Goal: Task Accomplishment & Management: Manage account settings

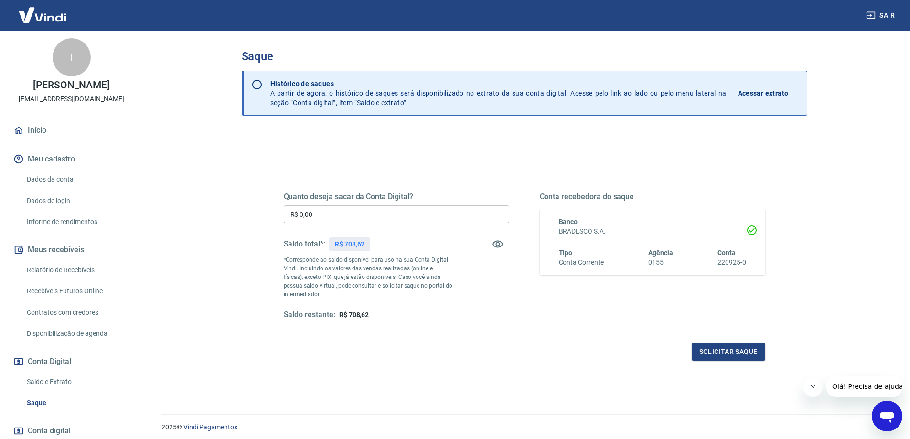
click at [400, 209] on input "R$ 0,00" at bounding box center [396, 214] width 225 height 18
type input "R$ 708,62"
click at [717, 350] on button "Solicitar saque" at bounding box center [728, 352] width 74 height 18
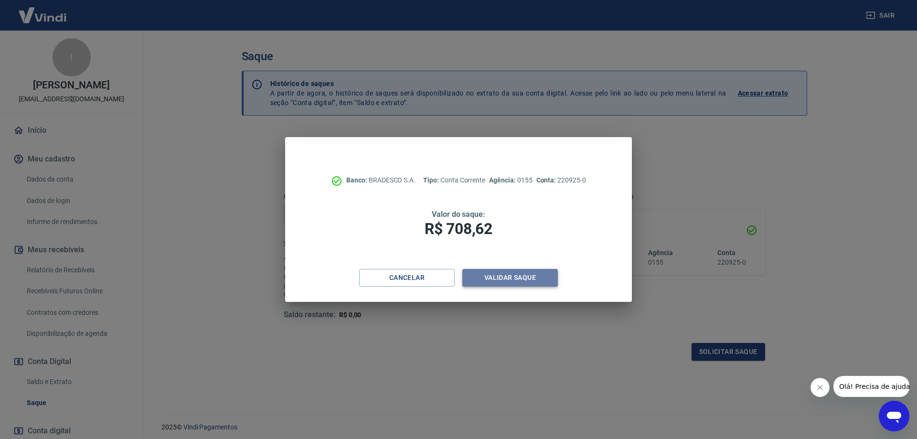
click at [537, 276] on button "Validar saque" at bounding box center [510, 278] width 96 height 18
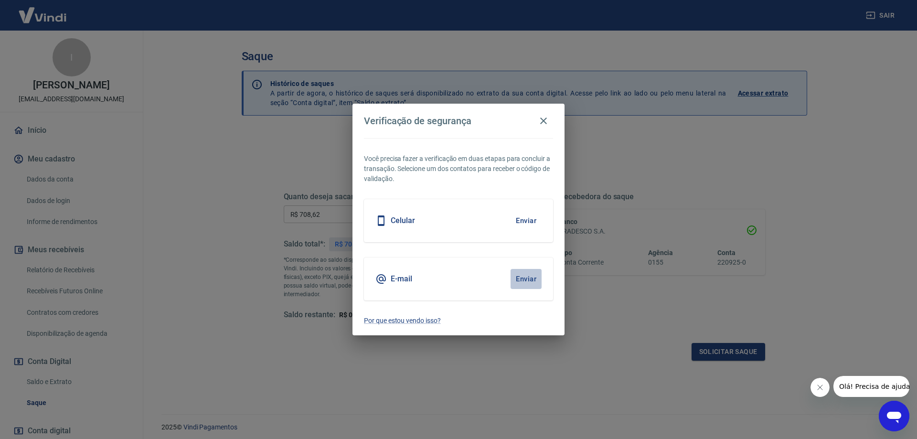
click at [525, 279] on button "Enviar" at bounding box center [525, 279] width 31 height 20
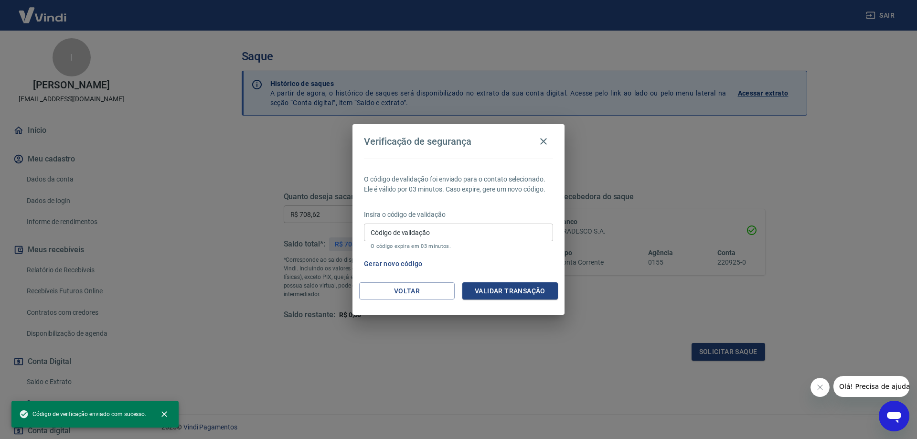
drag, startPoint x: 508, startPoint y: 233, endPoint x: 514, endPoint y: 219, distance: 15.2
click at [508, 233] on input "Código de validação" at bounding box center [458, 232] width 189 height 18
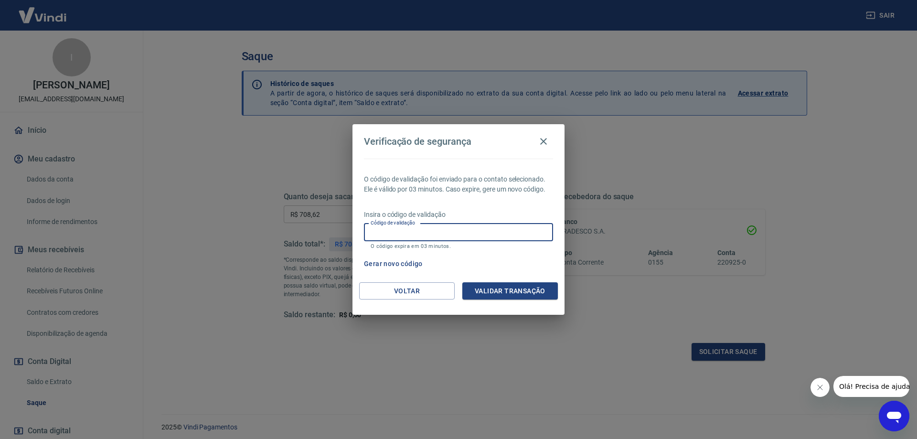
click at [526, 224] on input "Código de validação" at bounding box center [458, 232] width 189 height 18
drag, startPoint x: 511, startPoint y: 241, endPoint x: 523, endPoint y: 264, distance: 26.1
click at [523, 263] on div "O código de validação foi enviado para o contato selecionado. Ele é válido por …" at bounding box center [458, 221] width 212 height 124
type input "936436"
click at [533, 295] on button "Validar transação" at bounding box center [510, 291] width 96 height 18
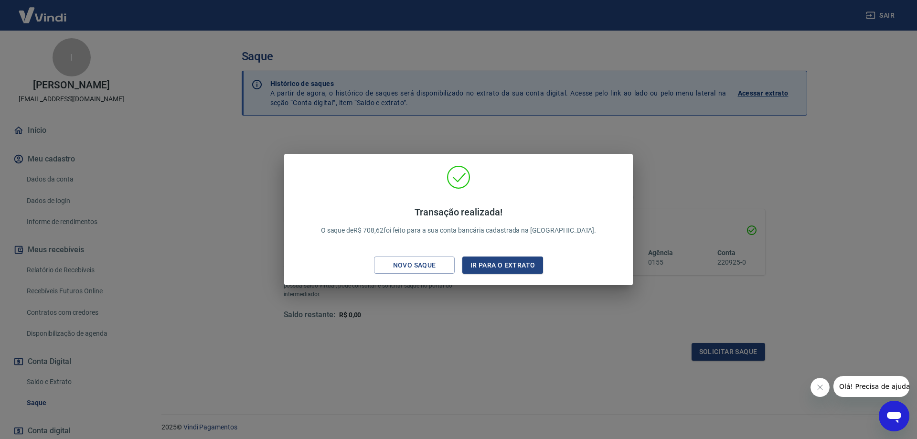
click at [787, 183] on div "Transação realizada! O saque de R$ 708,62 foi feito para a sua conta bancária c…" at bounding box center [458, 219] width 917 height 439
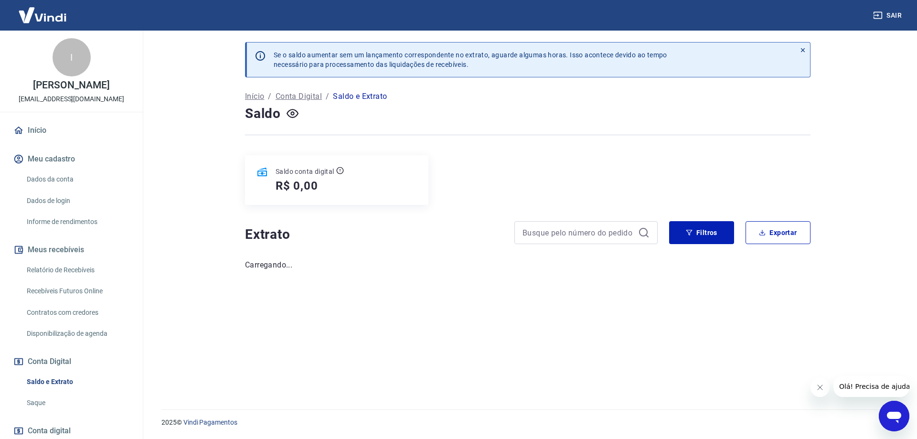
drag, startPoint x: 34, startPoint y: 133, endPoint x: 96, endPoint y: 149, distance: 63.5
click at [35, 133] on link "Início" at bounding box center [71, 130] width 120 height 21
